Goal: Transaction & Acquisition: Obtain resource

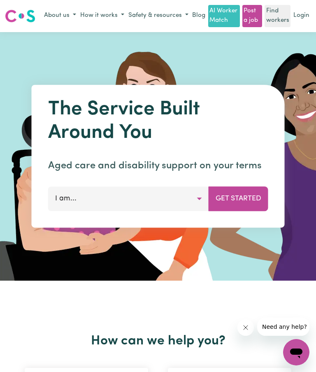
click at [197, 198] on button "I am..." at bounding box center [128, 198] width 161 height 25
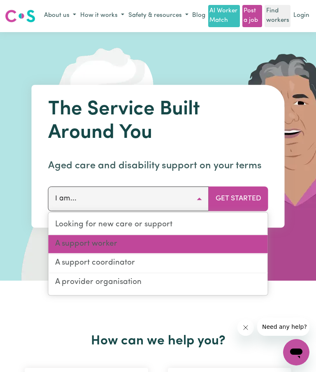
click at [175, 244] on link "A support worker" at bounding box center [158, 244] width 219 height 19
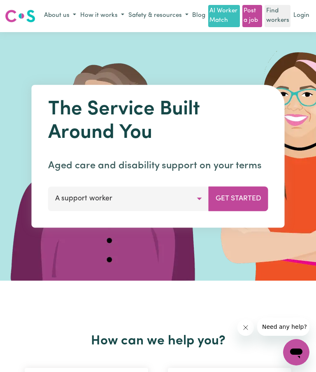
click at [247, 200] on button "Get Started" at bounding box center [239, 198] width 60 height 25
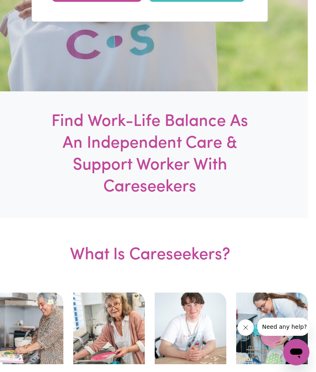
scroll to position [0, 8]
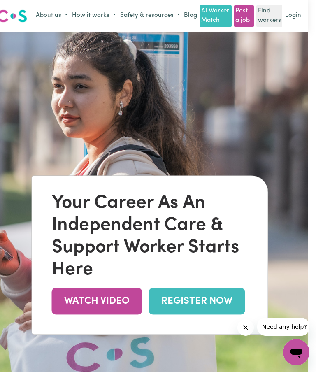
click at [272, 17] on link "Find workers" at bounding box center [269, 16] width 26 height 22
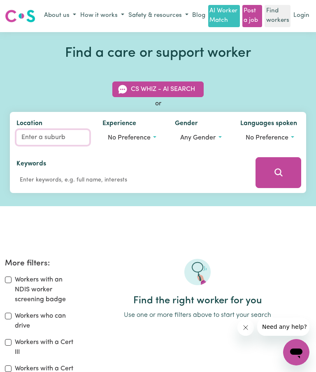
click at [29, 135] on input "Location" at bounding box center [52, 137] width 73 height 15
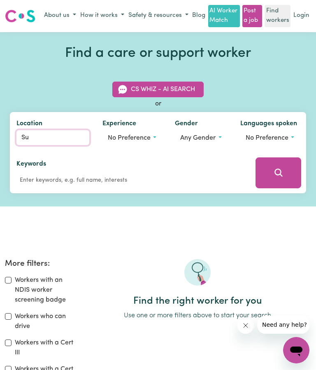
type input "Sun"
type input "Sun VALLEY, New South Wales, 2777"
type input "Suns"
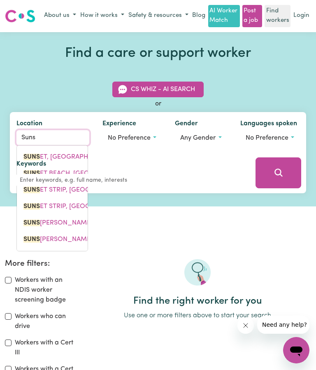
type input "SunsET, Queensland, 4825"
type input "Sunsh"
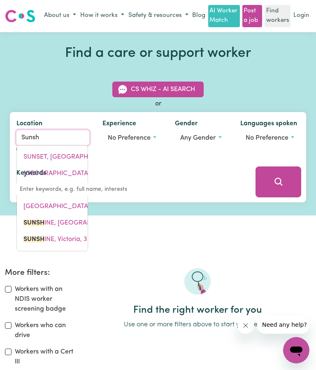
type input "SunshINE, New South Wales, 2264"
type input "Sunshi"
type input "SunshiNE, New South Wales, 2264"
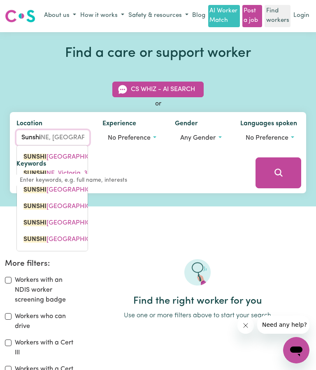
type input "Sunshin"
type input "SunshinE, New South Wales, 2264"
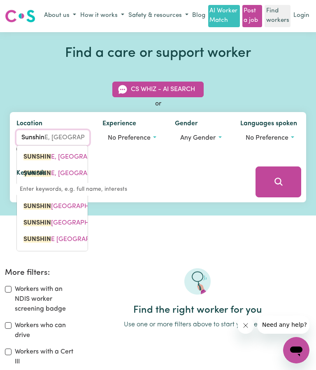
type input "Sunshine"
type input "Sunshine, New South Wales, 2264"
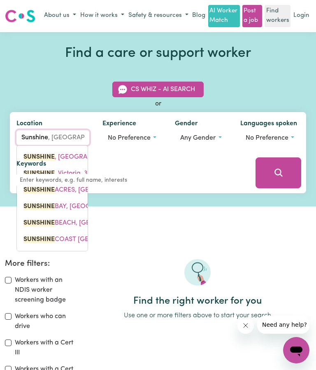
type input "Sunshine"
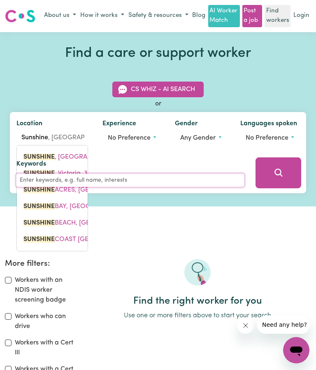
click at [51, 174] on input "Keywords" at bounding box center [130, 180] width 228 height 13
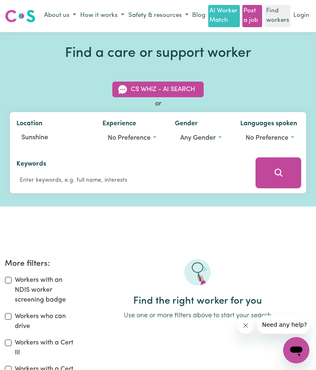
click at [151, 135] on button "No preference" at bounding box center [131, 138] width 59 height 16
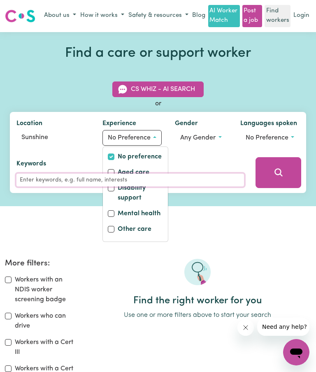
click at [138, 174] on input "Keywords" at bounding box center [130, 180] width 228 height 13
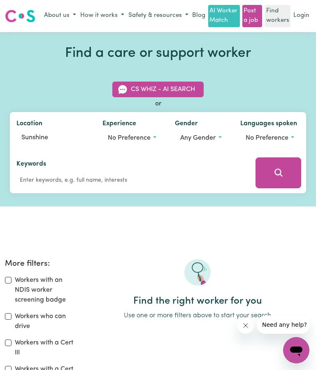
click at [145, 139] on span "No preference" at bounding box center [129, 138] width 43 height 7
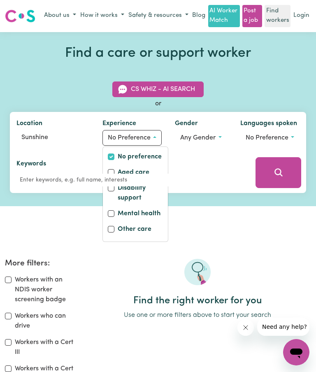
click at [114, 170] on div "Keywords" at bounding box center [130, 173] width 228 height 28
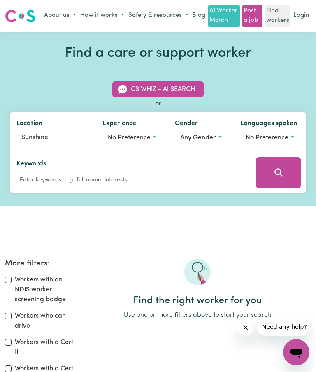
click at [157, 137] on button "No preference" at bounding box center [131, 138] width 59 height 16
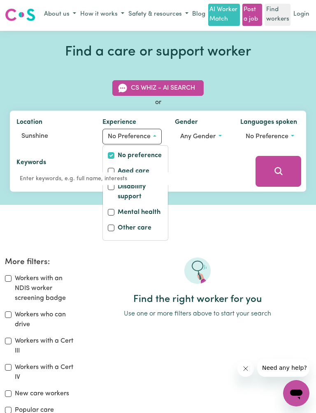
scroll to position [1, 0]
click at [81, 96] on div "CS Whiz - AI Search or Location Sunshine Experience No preference No preference…" at bounding box center [158, 131] width 306 height 121
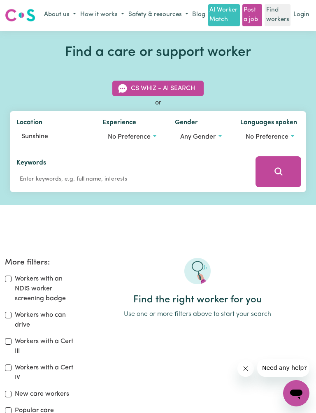
click at [219, 138] on button "Any gender" at bounding box center [201, 137] width 52 height 16
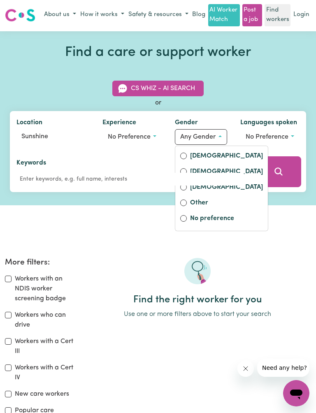
click at [186, 154] on div "Keywords" at bounding box center [130, 171] width 241 height 41
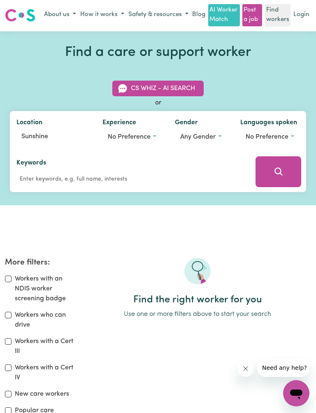
click at [222, 137] on button "Any gender" at bounding box center [201, 137] width 52 height 16
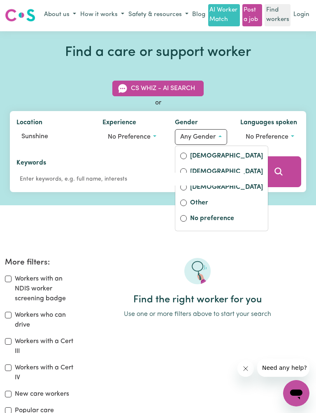
click at [185, 157] on div "Keywords" at bounding box center [130, 171] width 241 height 41
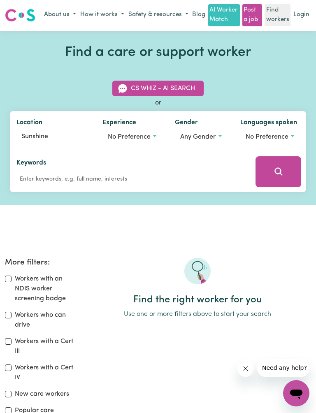
click at [294, 136] on button "No preference" at bounding box center [269, 137] width 59 height 16
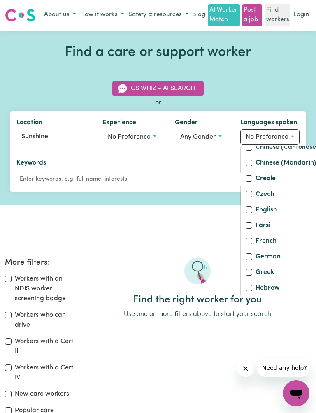
scroll to position [96, 0]
click at [256, 217] on label "English" at bounding box center [266, 211] width 21 height 12
click at [252, 214] on input "English" at bounding box center [249, 210] width 7 height 7
checkbox input "true"
checkbox input "false"
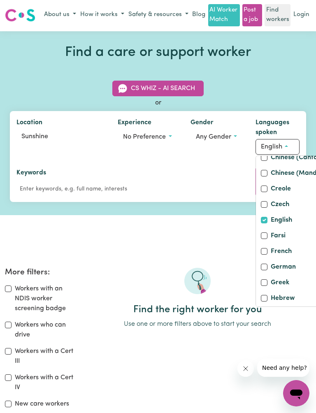
click at [238, 137] on button "Any gender" at bounding box center [217, 137] width 52 height 16
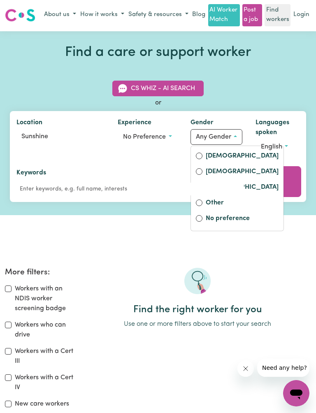
click at [201, 153] on input "Female" at bounding box center [199, 156] width 7 height 7
radio input "true"
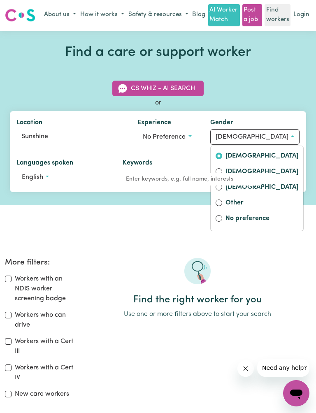
click at [174, 137] on button "No preference" at bounding box center [166, 137] width 59 height 16
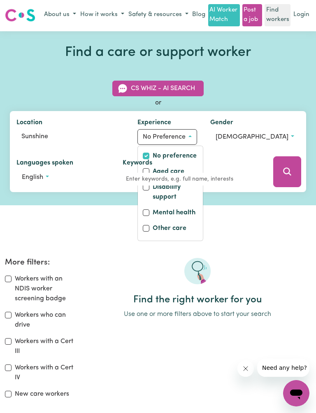
click at [164, 170] on div "Keywords" at bounding box center [193, 172] width 140 height 28
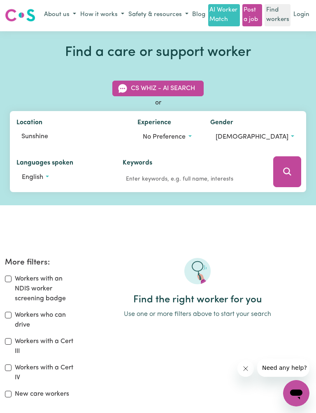
click at [173, 138] on button "No preference" at bounding box center [166, 137] width 59 height 16
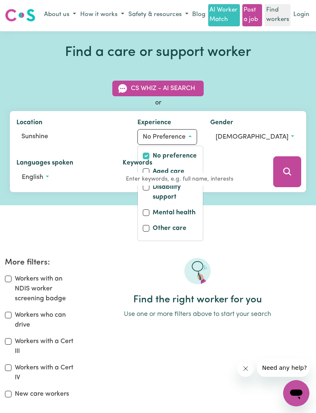
click at [133, 176] on div "Keywords" at bounding box center [193, 172] width 140 height 28
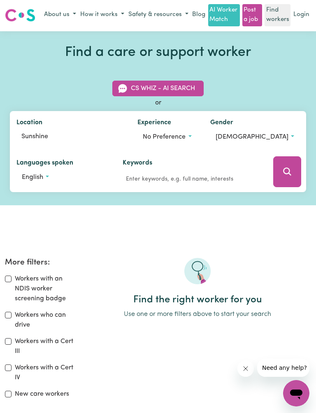
click at [172, 138] on button "No preference" at bounding box center [166, 137] width 59 height 16
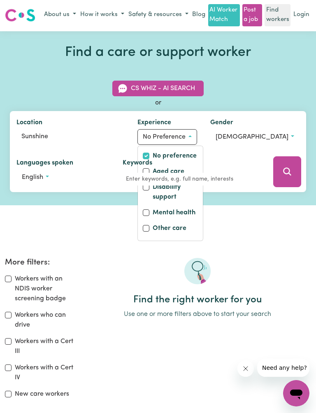
click at [143, 227] on input "Other care" at bounding box center [146, 228] width 7 height 7
checkbox input "true"
checkbox input "false"
click at [136, 173] on div "Keywords" at bounding box center [193, 172] width 140 height 28
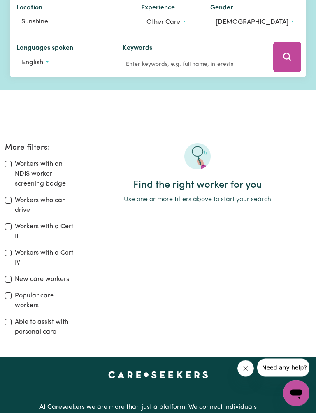
scroll to position [116, 0]
click at [10, 204] on input "Workers who can drive" at bounding box center [8, 200] width 7 height 7
checkbox input "true"
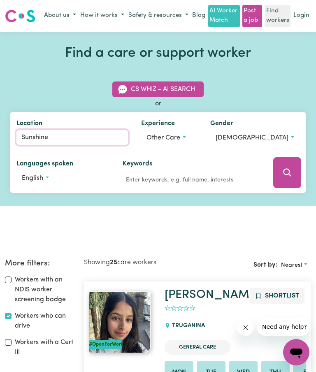
click at [48, 137] on input "Sunshine" at bounding box center [72, 137] width 112 height 15
type input "Sunshine, New South Wales, 2264"
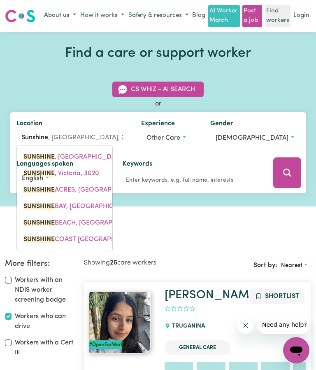
click at [123, 175] on div "Keywords" at bounding box center [193, 173] width 140 height 28
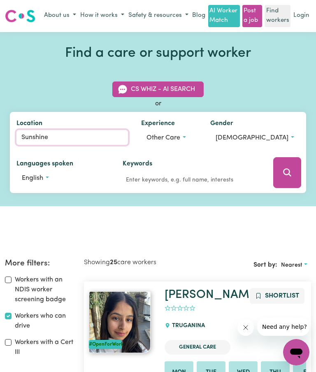
click at [49, 135] on input "Sunshine" at bounding box center [72, 137] width 112 height 15
type input "Sunshine, New South Wales, 2264"
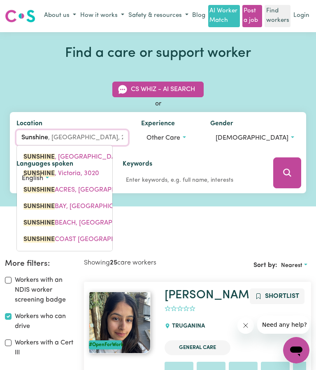
type input "Sunshin"
type input "SunshinE, New South Wales, 2264"
type input "Sunshi"
type input "SunshiNE, New South Wales, 2264"
type input "Sunsh"
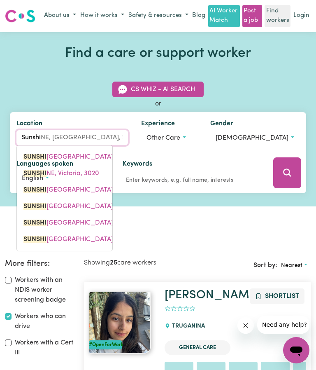
type input "SunshINE, New South Wales, 2264"
type input "Suns"
type input "SunsHINE, New South Wales, 2264"
type input "Sun"
type input "SunSHINE, New South Wales, 2264"
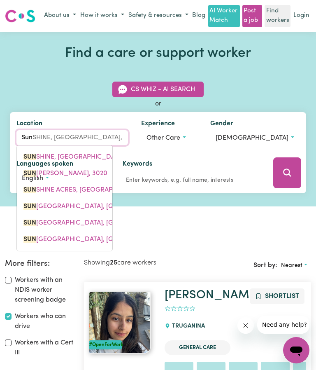
type input "Su"
type input "S"
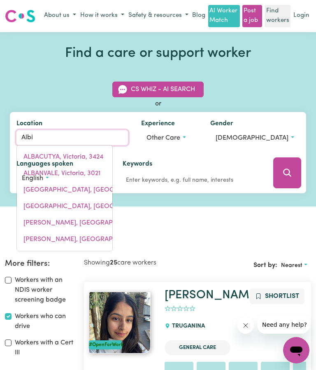
type input "Albio"
type input "AlbioN, Queensland, 4010"
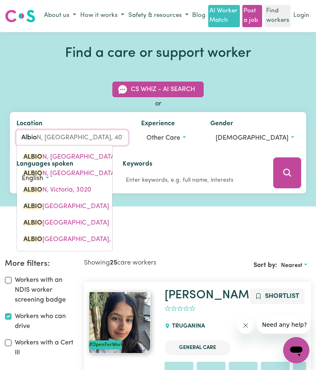
type input "Albion"
type input "Albion, Queensland, 4010"
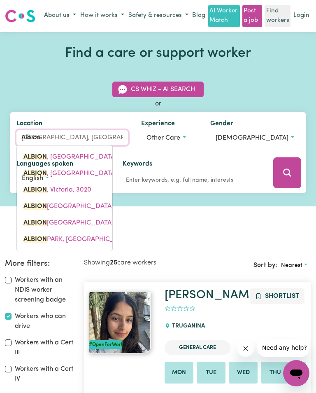
type input "Albion"
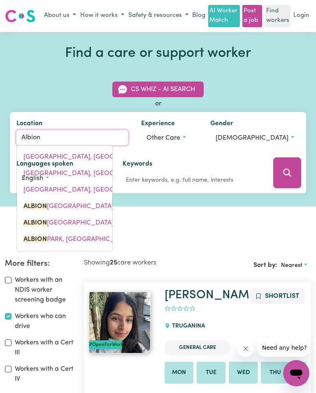
type input "Albion v"
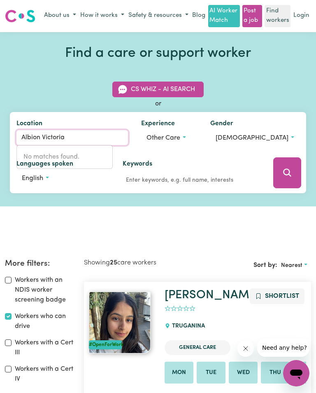
type input "Albion"
type input "Albion BC, Queensland, 4010"
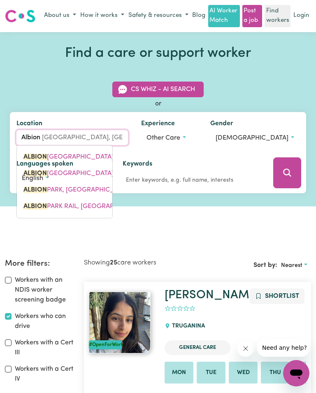
type input "Albion"
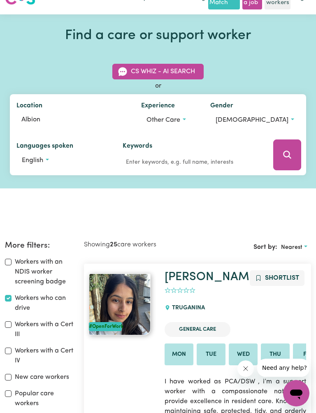
scroll to position [12, 0]
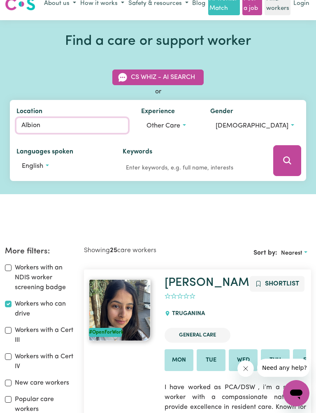
click at [58, 122] on input "Albion" at bounding box center [72, 125] width 112 height 15
type input "Albion BC, Queensland, 4010"
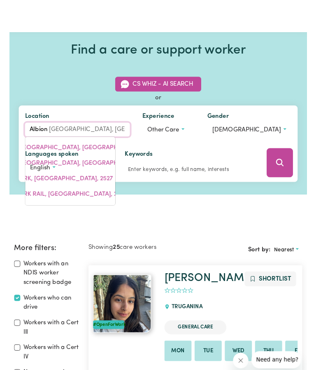
scroll to position [0, 0]
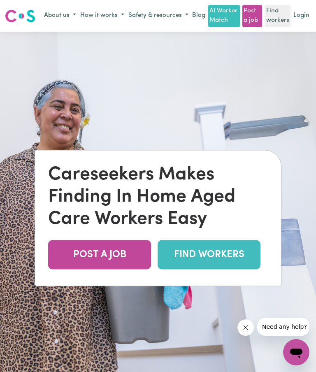
click at [240, 258] on link "FIND WORKERS" at bounding box center [209, 254] width 103 height 29
